Goal: Information Seeking & Learning: Learn about a topic

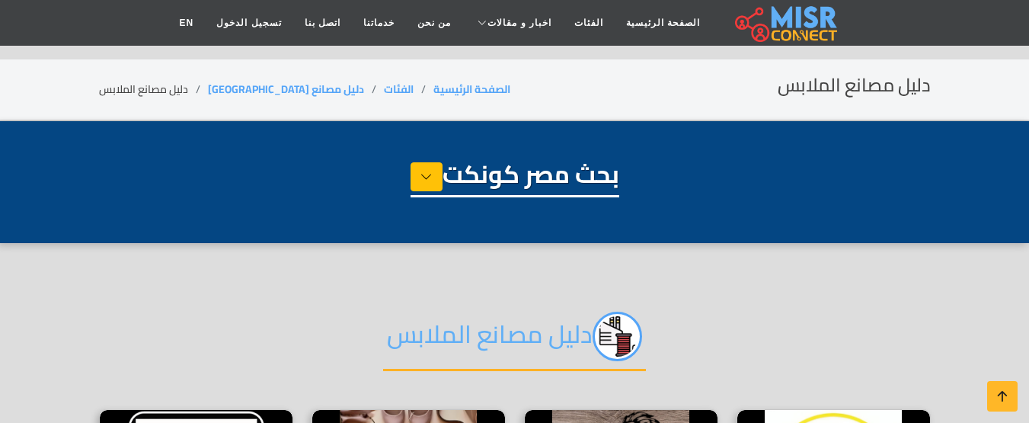
select select "**********"
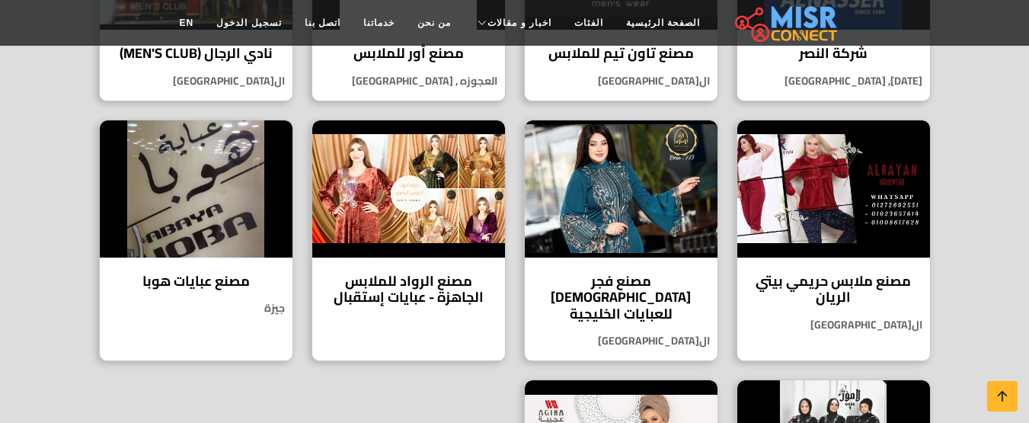
scroll to position [762, 0]
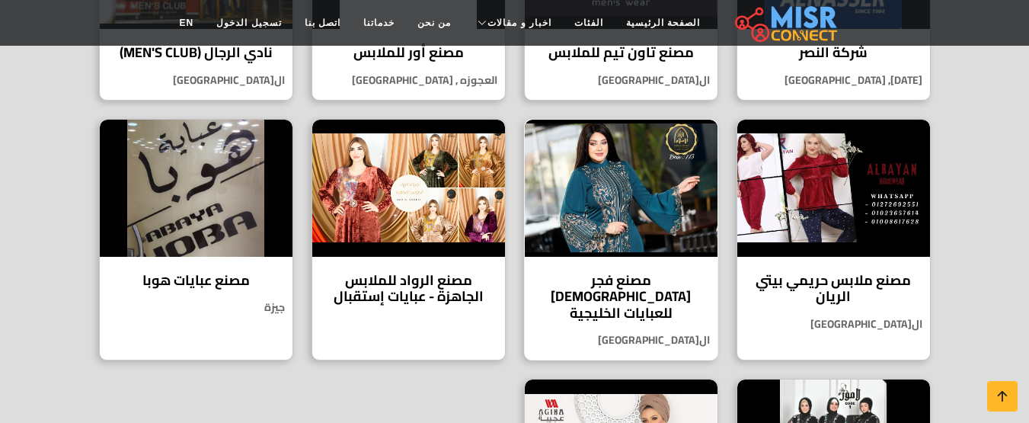
click at [606, 194] on img at bounding box center [621, 188] width 193 height 137
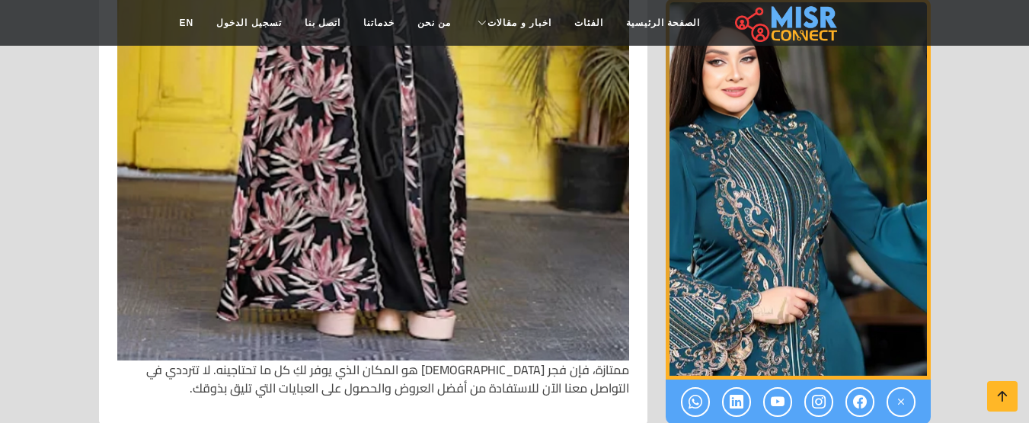
scroll to position [2929, 0]
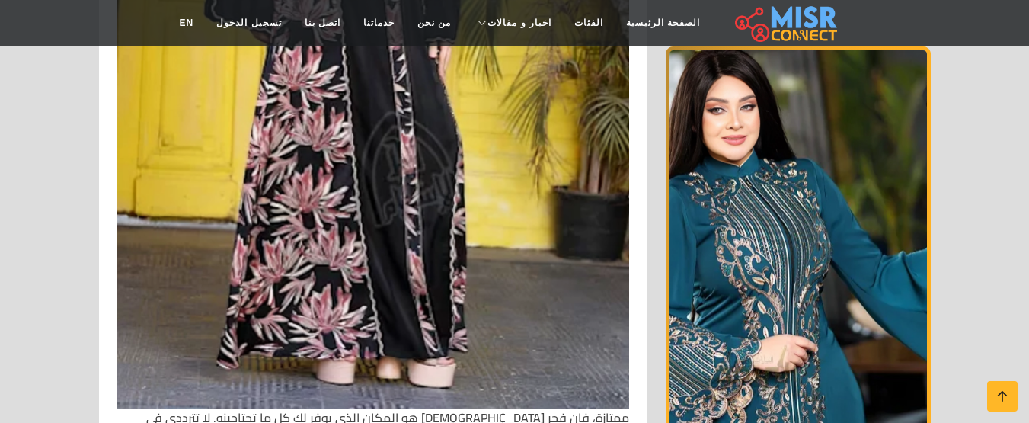
click at [818, 166] on img "1 / 1" at bounding box center [798, 236] width 265 height 381
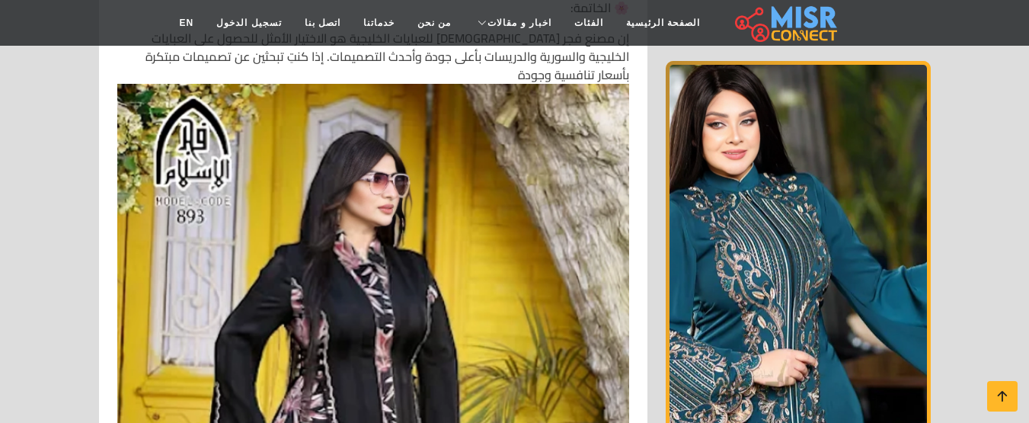
scroll to position [2472, 0]
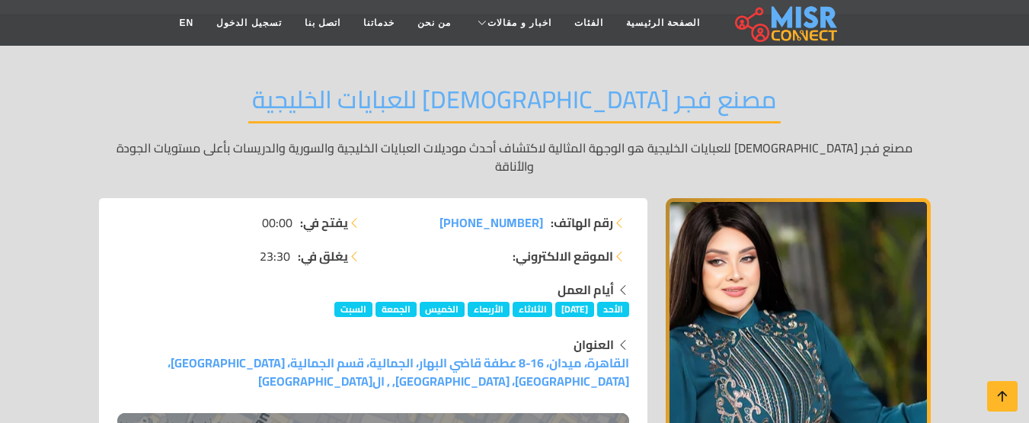
scroll to position [76, 0]
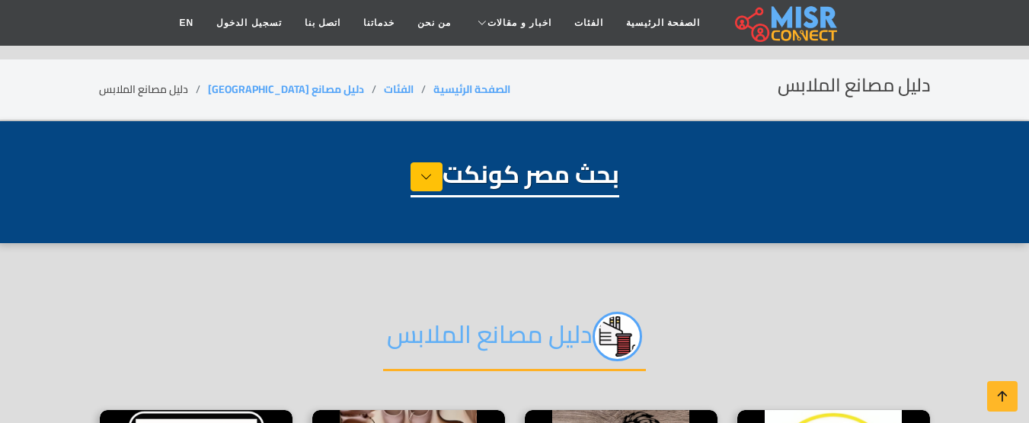
select select "**********"
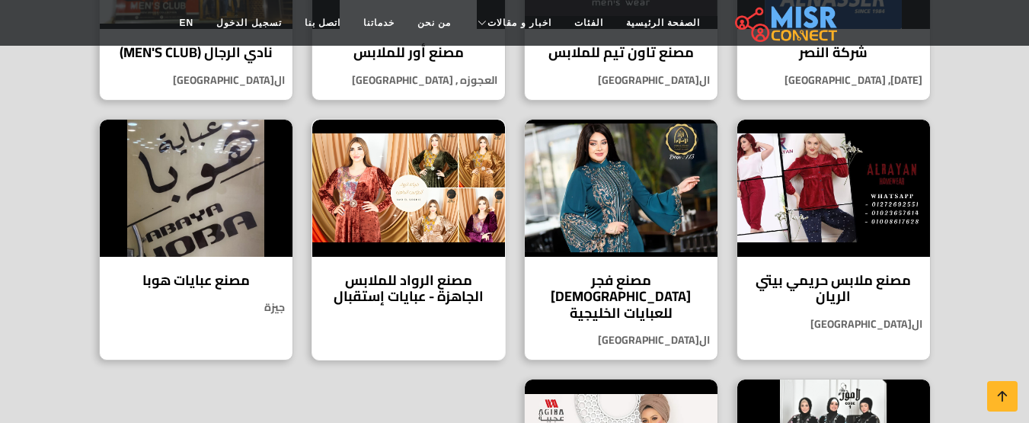
click at [481, 206] on img at bounding box center [408, 188] width 193 height 137
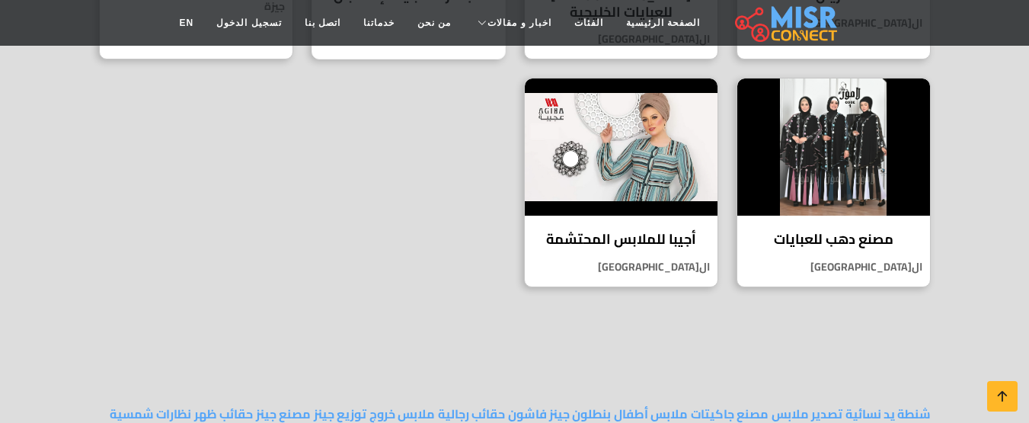
scroll to position [1066, 0]
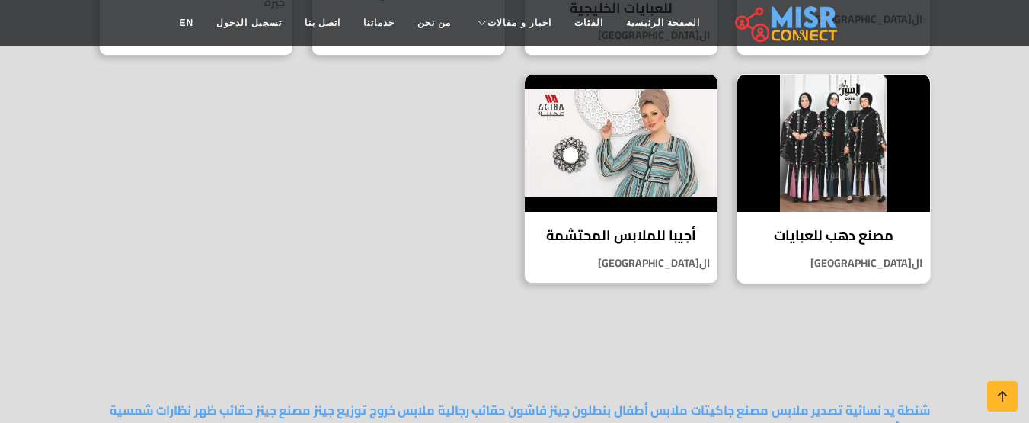
click at [846, 149] on img at bounding box center [833, 143] width 193 height 137
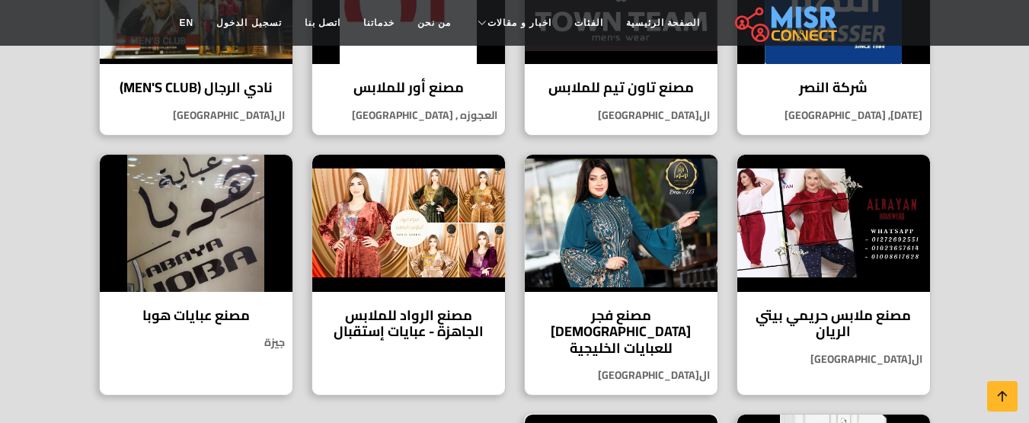
scroll to position [685, 0]
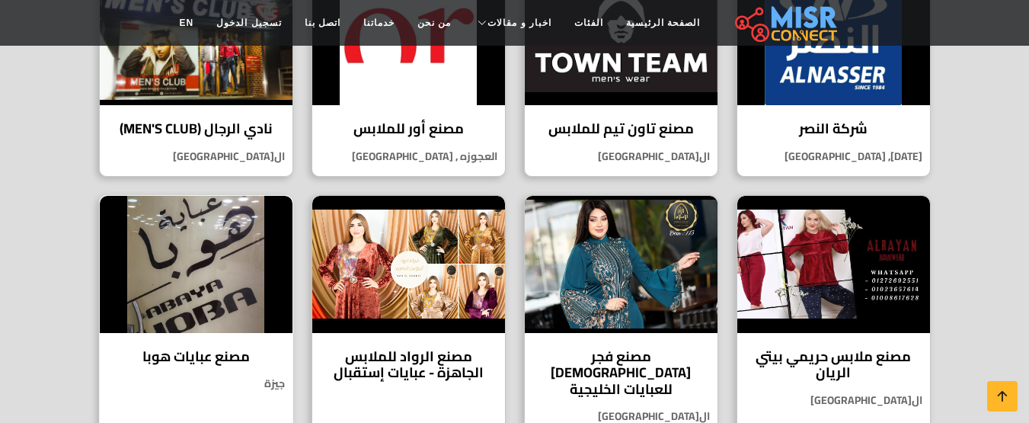
click at [193, 239] on img at bounding box center [196, 264] width 193 height 137
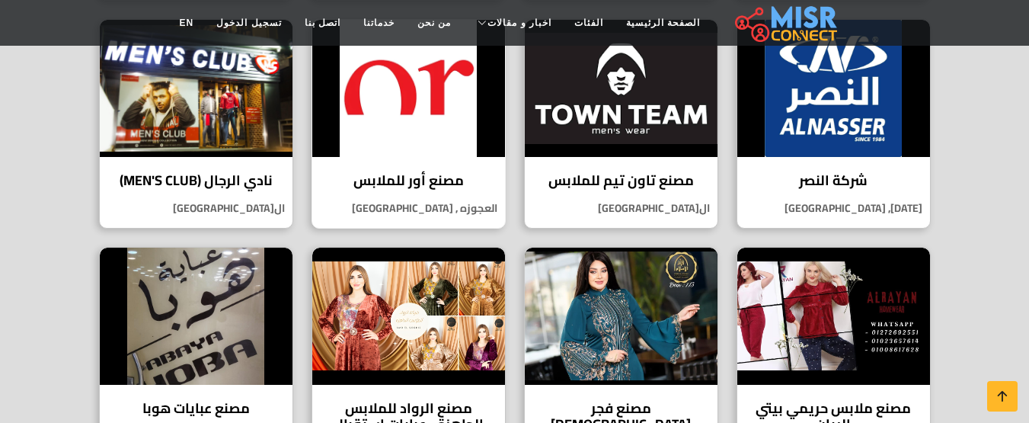
scroll to position [609, 0]
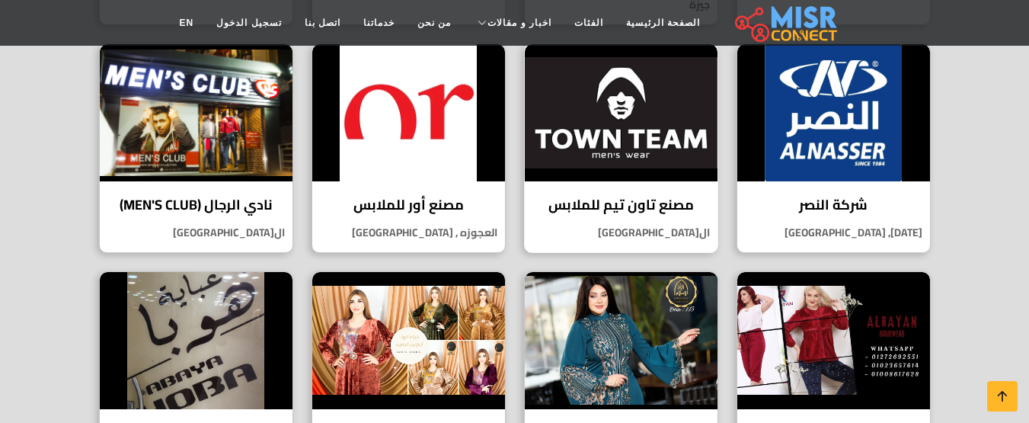
click at [662, 133] on img at bounding box center [621, 112] width 193 height 137
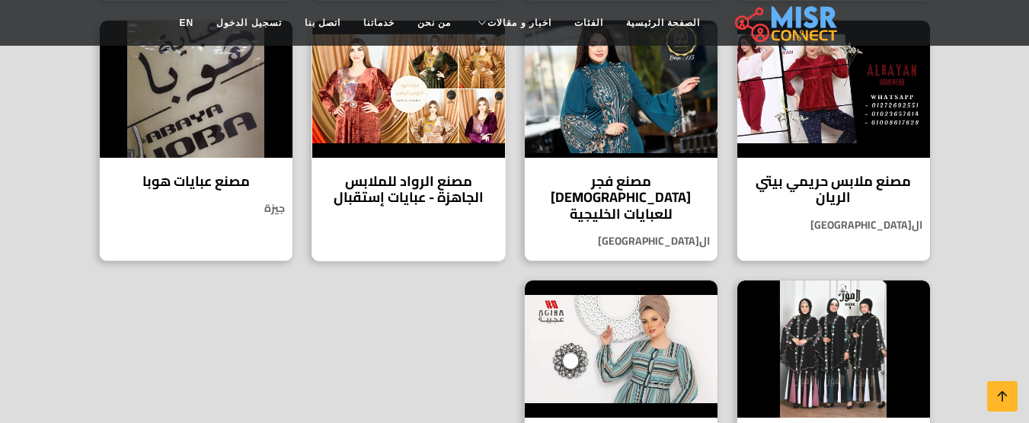
scroll to position [838, 0]
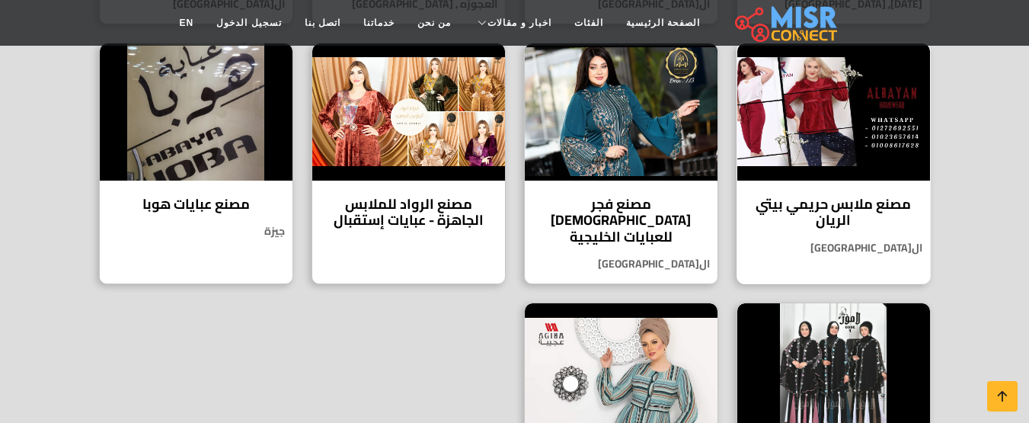
click at [795, 107] on img at bounding box center [833, 111] width 193 height 137
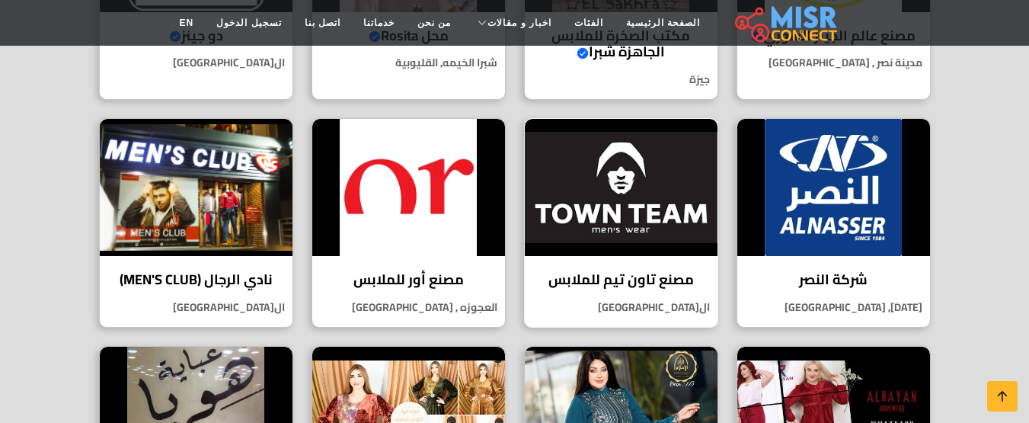
scroll to position [533, 0]
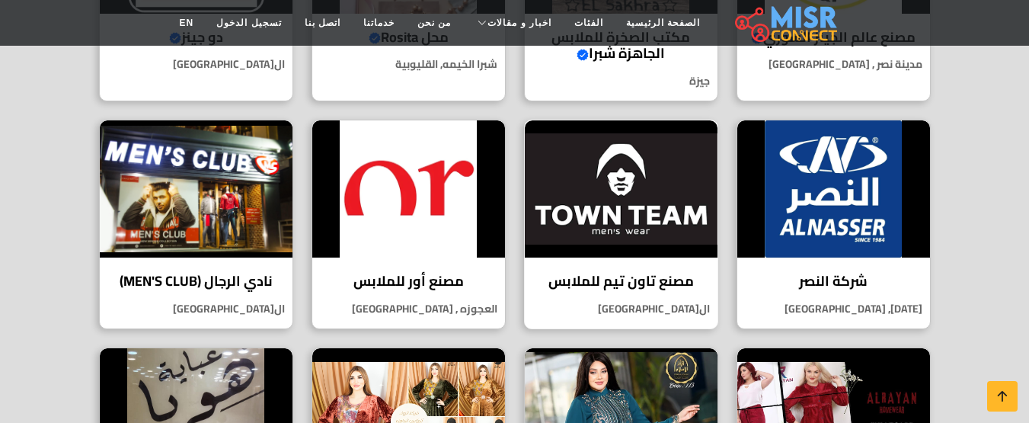
click at [599, 181] on img at bounding box center [621, 188] width 193 height 137
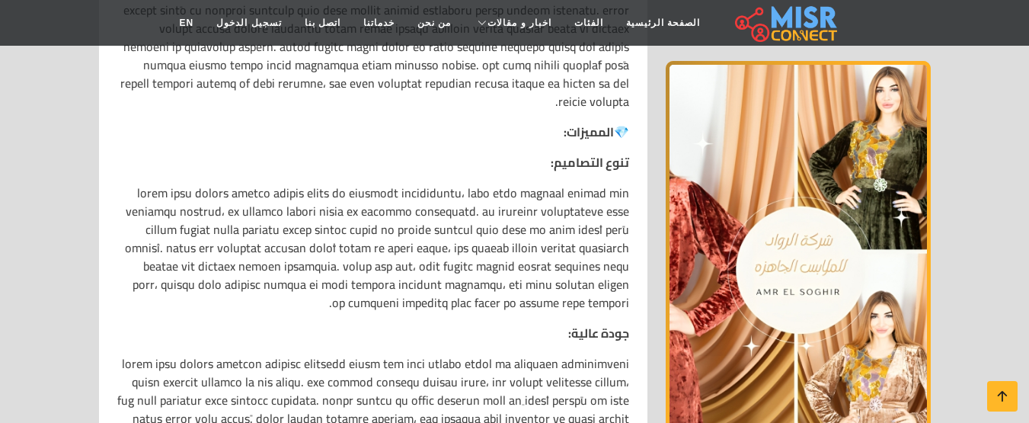
scroll to position [914, 0]
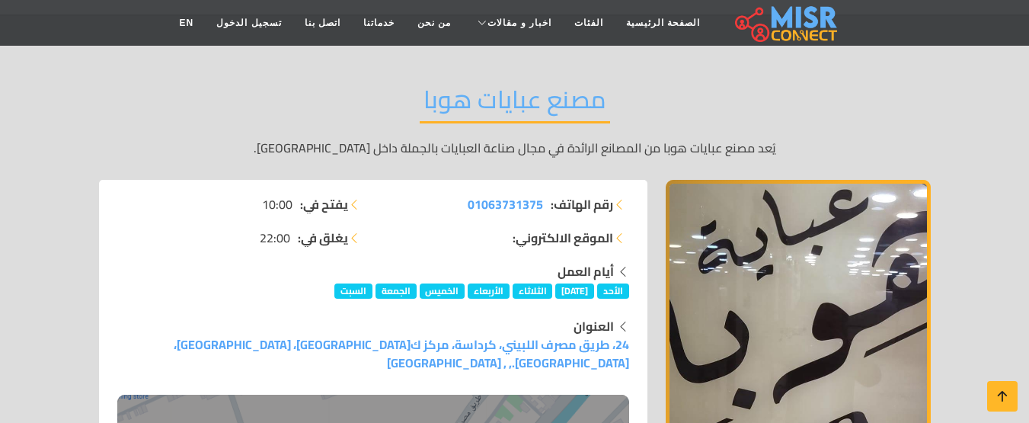
scroll to position [76, 0]
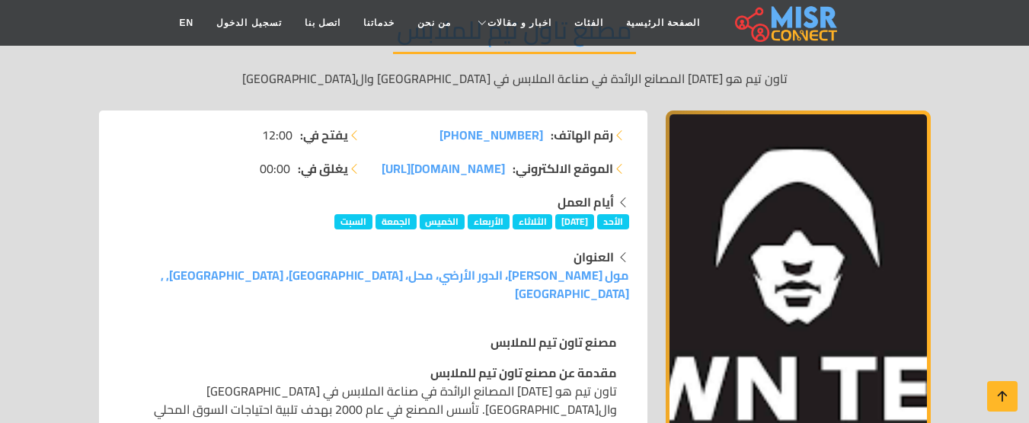
scroll to position [193, 0]
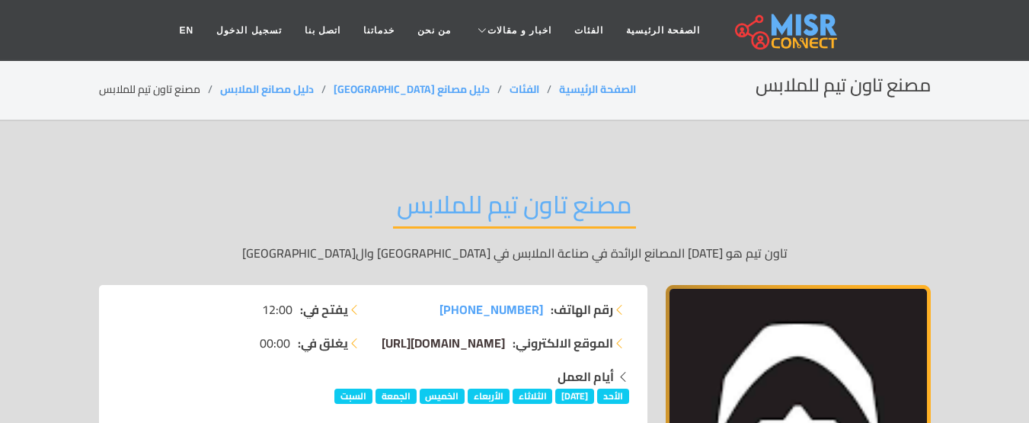
click at [418, 344] on span "[DOMAIN_NAME][URL]" at bounding box center [443, 342] width 123 height 23
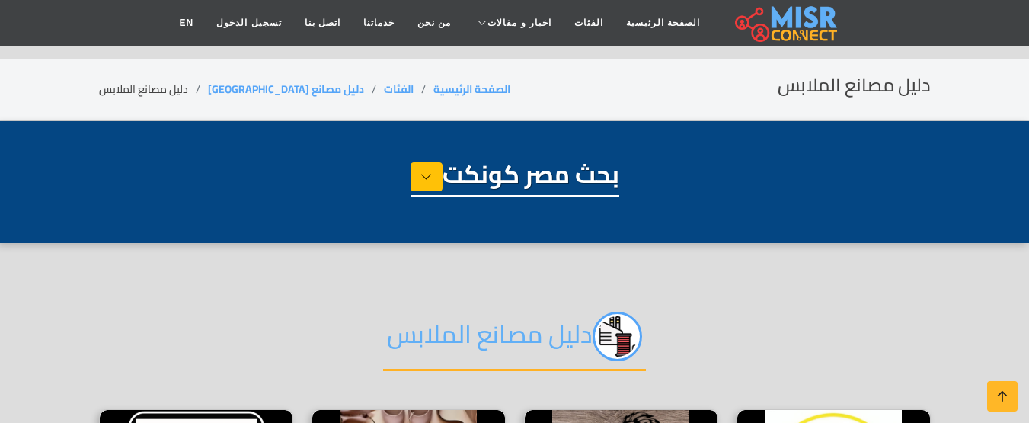
select select "**********"
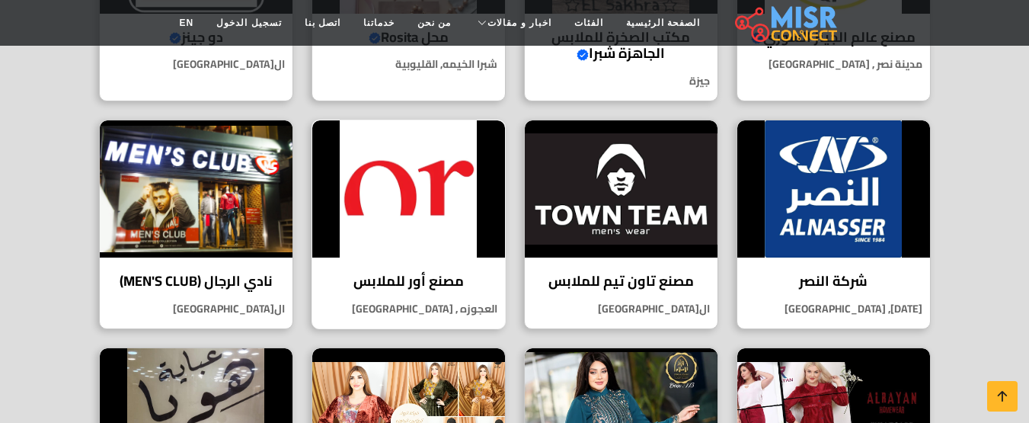
click at [423, 203] on img at bounding box center [408, 188] width 193 height 137
click at [239, 187] on img at bounding box center [196, 188] width 193 height 137
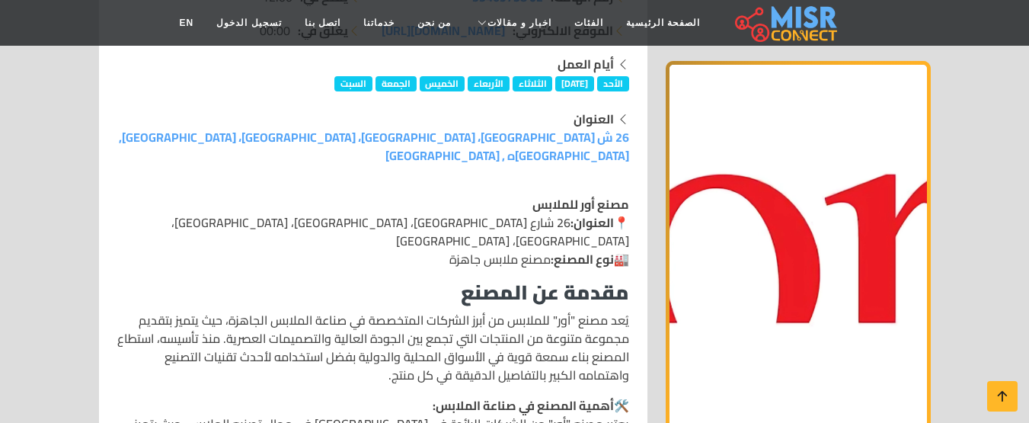
scroll to position [76, 0]
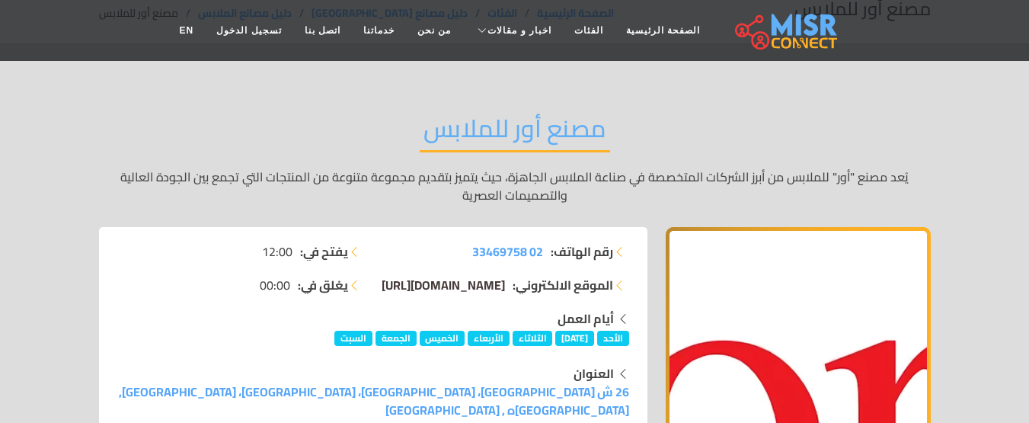
click at [479, 282] on span "[DOMAIN_NAME][URL]" at bounding box center [443, 284] width 123 height 23
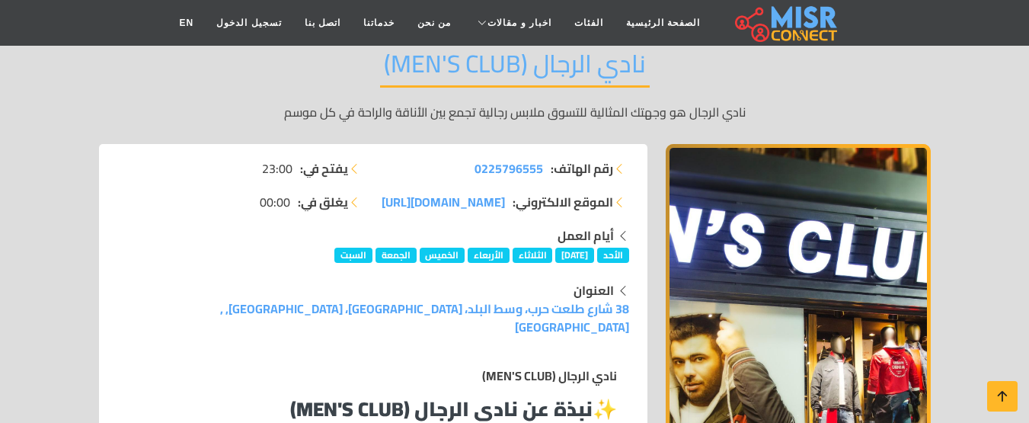
scroll to position [228, 0]
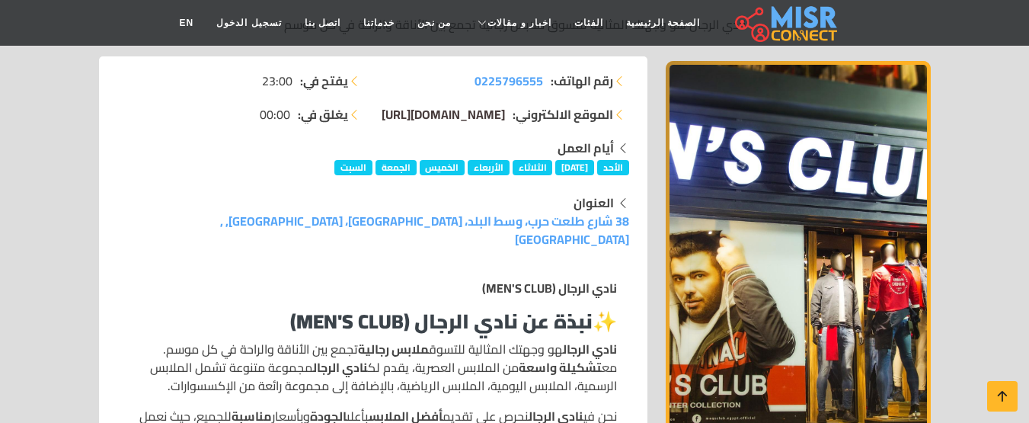
click at [455, 113] on span "[DOMAIN_NAME][URL]" at bounding box center [443, 114] width 123 height 23
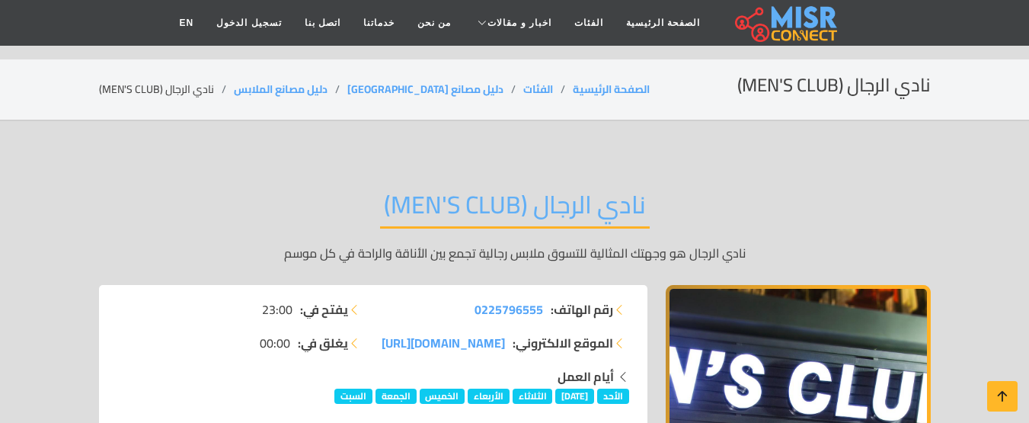
scroll to position [228, 0]
